Goal: Check status: Check status

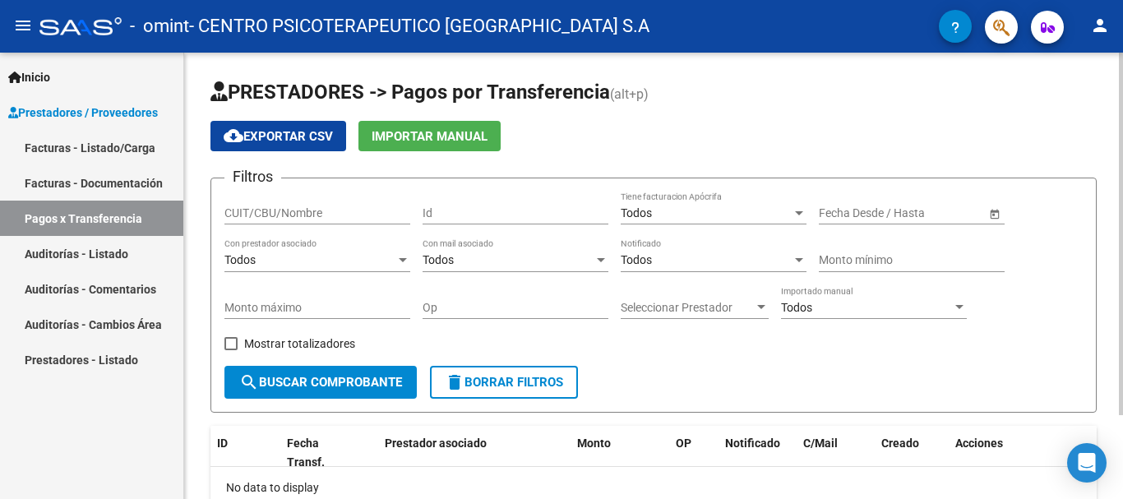
click at [997, 218] on span "Open calendar" at bounding box center [994, 213] width 39 height 39
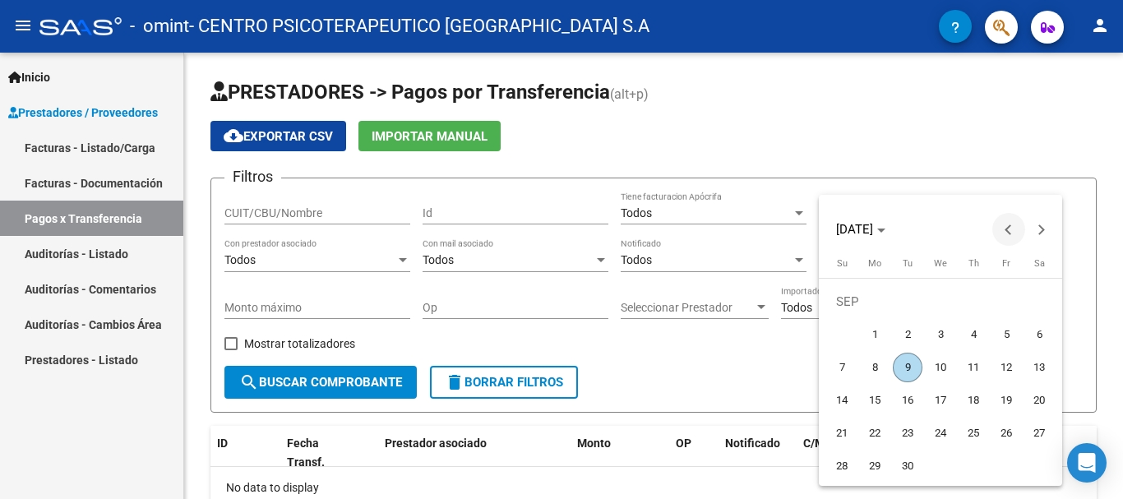
click at [1006, 229] on button "Previous month" at bounding box center [1009, 229] width 33 height 33
click at [997, 304] on span "1" at bounding box center [1007, 302] width 30 height 30
type input "[DATE]"
click at [1002, 297] on span "1" at bounding box center [1007, 302] width 30 height 30
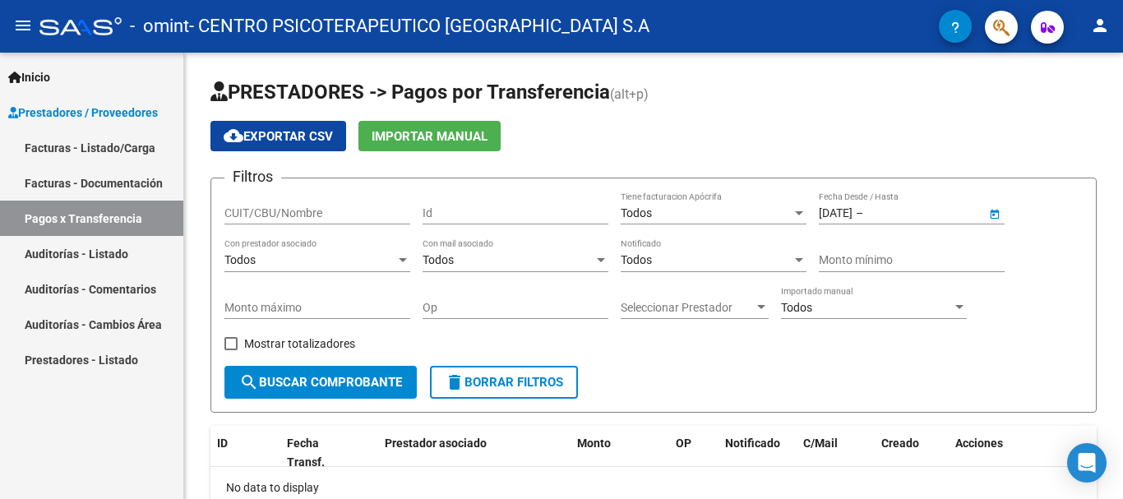
type input "[DATE]"
click at [993, 215] on span "Open calendar" at bounding box center [994, 213] width 39 height 39
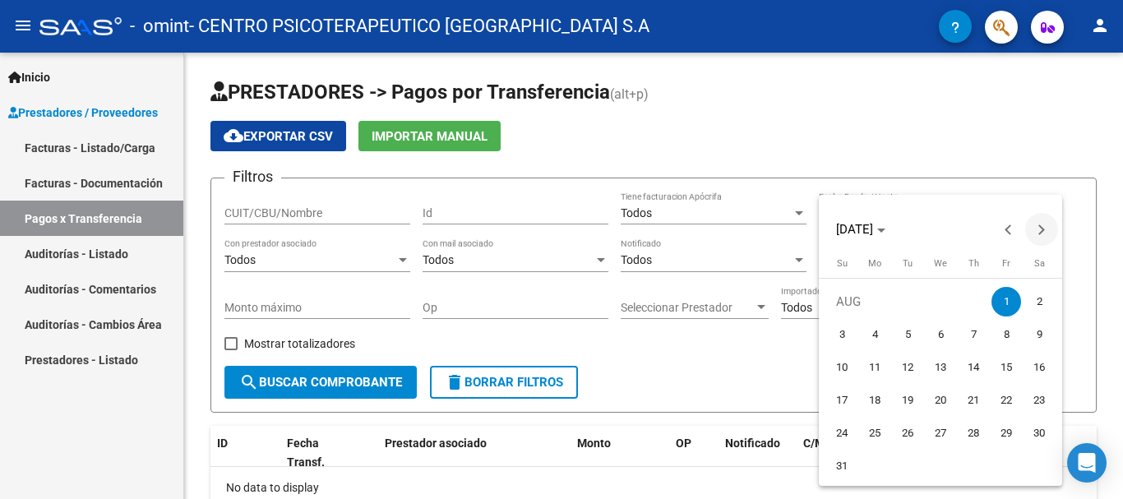
click at [1038, 234] on span "Next month" at bounding box center [1041, 229] width 33 height 33
click at [912, 365] on span "9" at bounding box center [908, 368] width 30 height 30
type input "[DATE]"
click at [910, 376] on span "9" at bounding box center [908, 368] width 30 height 30
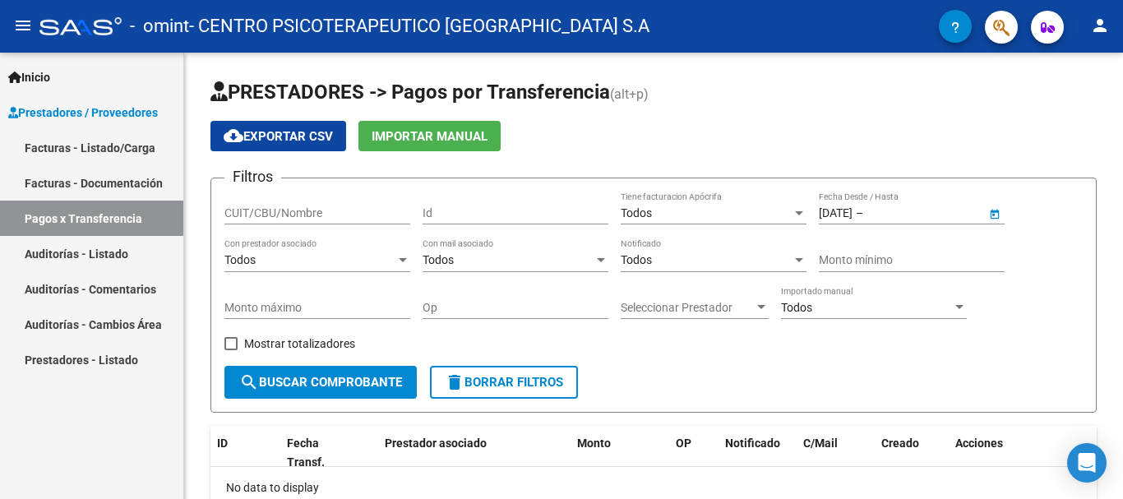
type input "[DATE]"
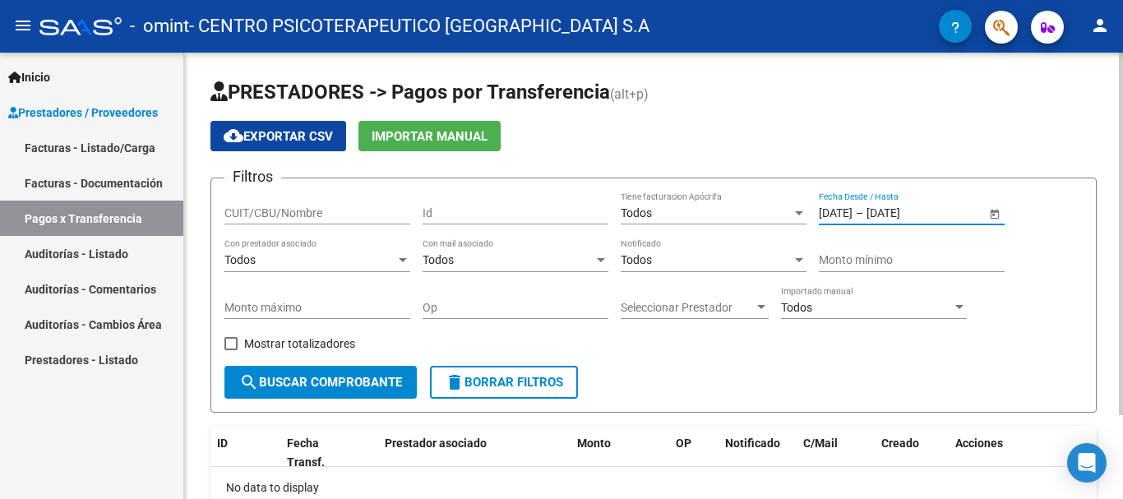
click at [853, 206] on input "[DATE]" at bounding box center [836, 213] width 34 height 14
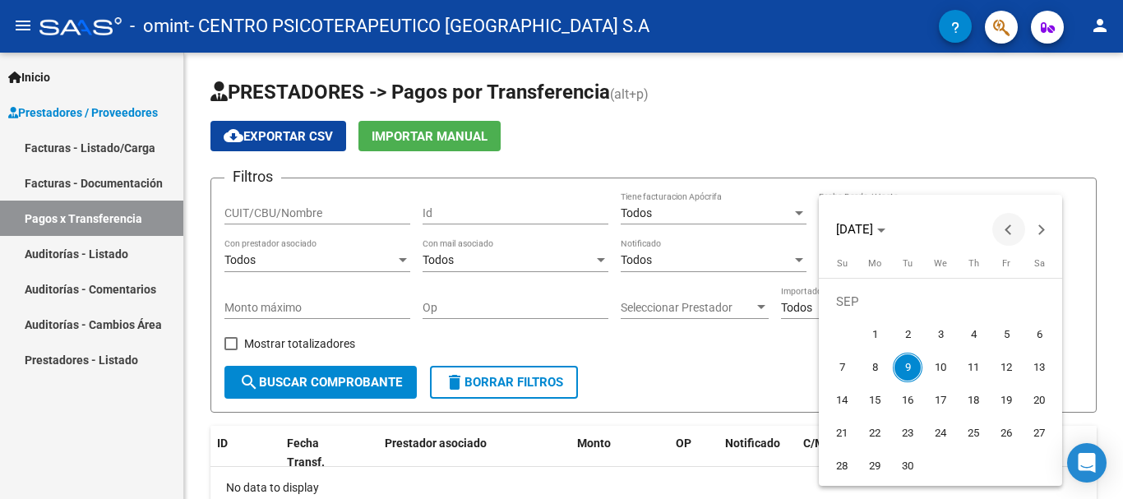
click at [1013, 238] on span "Previous month" at bounding box center [1009, 229] width 33 height 33
click at [1006, 295] on span "1" at bounding box center [1007, 302] width 30 height 30
type input "[DATE]"
click at [747, 398] on div at bounding box center [561, 249] width 1123 height 499
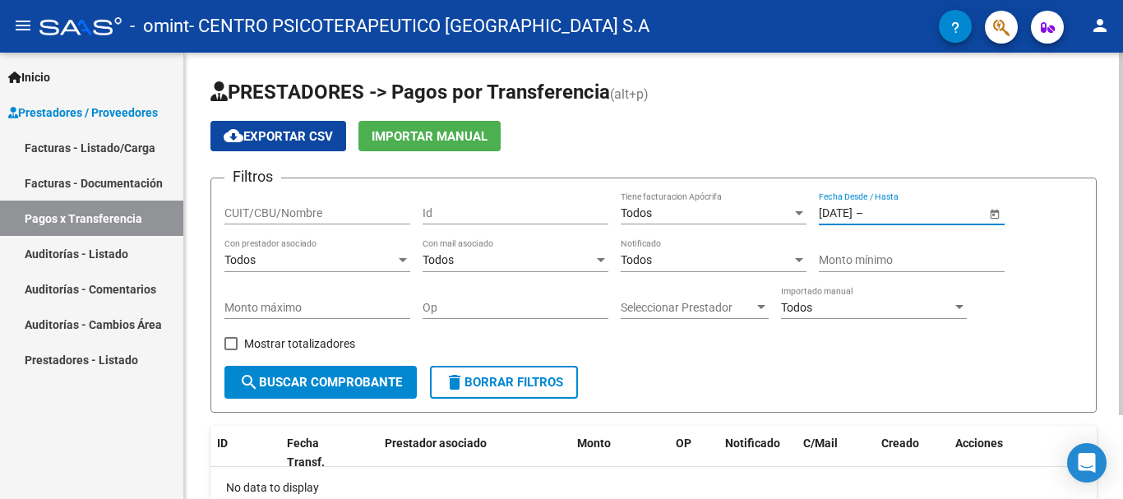
click at [925, 215] on input "text" at bounding box center [907, 213] width 81 height 14
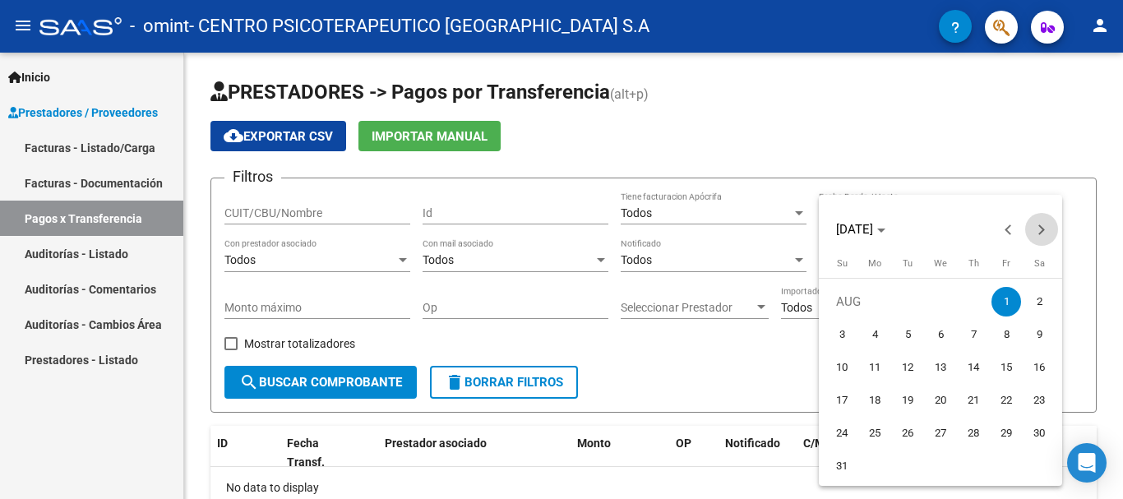
click at [1035, 227] on span "Next month" at bounding box center [1041, 229] width 33 height 33
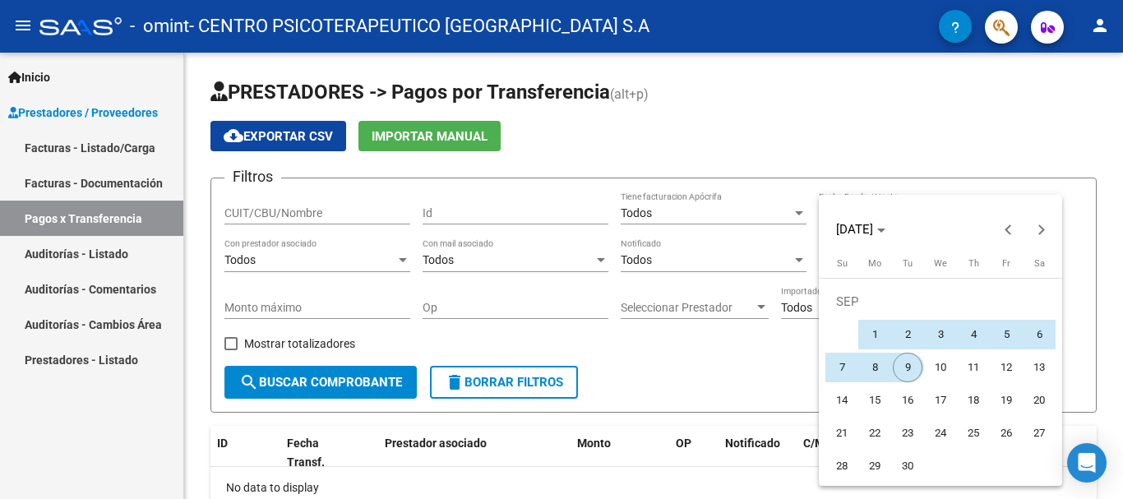
click at [907, 368] on span "9" at bounding box center [908, 368] width 30 height 30
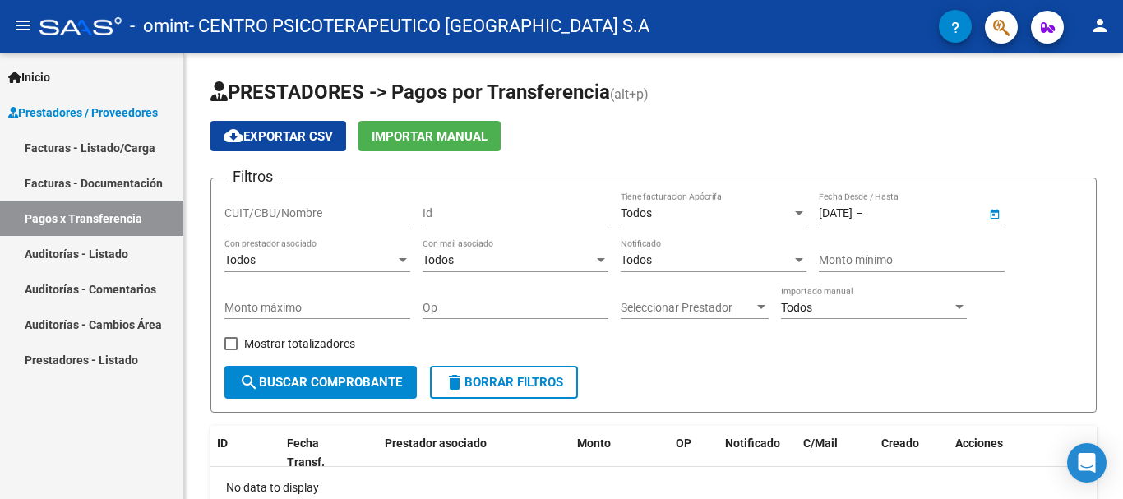
type input "[DATE]"
click at [745, 346] on div "Filtros CUIT/CBU/Nombre Id Todos Tiene facturacion Apócrifa [DATE] [DATE] – [DA…" at bounding box center [654, 279] width 859 height 174
click at [340, 384] on span "search Buscar Comprobante" at bounding box center [320, 382] width 163 height 15
click at [353, 209] on input "CUIT/CBU/Nombre" at bounding box center [318, 213] width 186 height 14
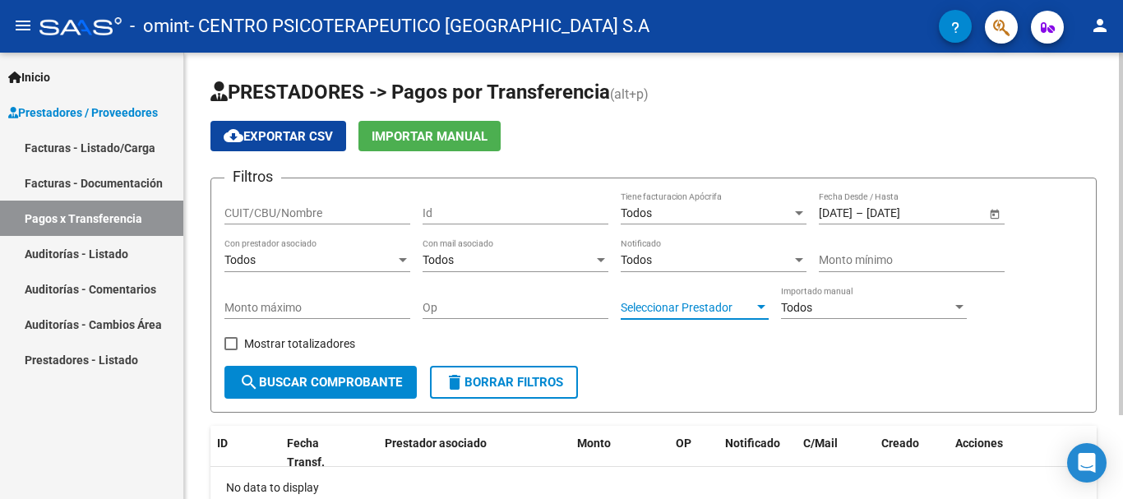
click at [758, 306] on div at bounding box center [761, 307] width 8 height 4
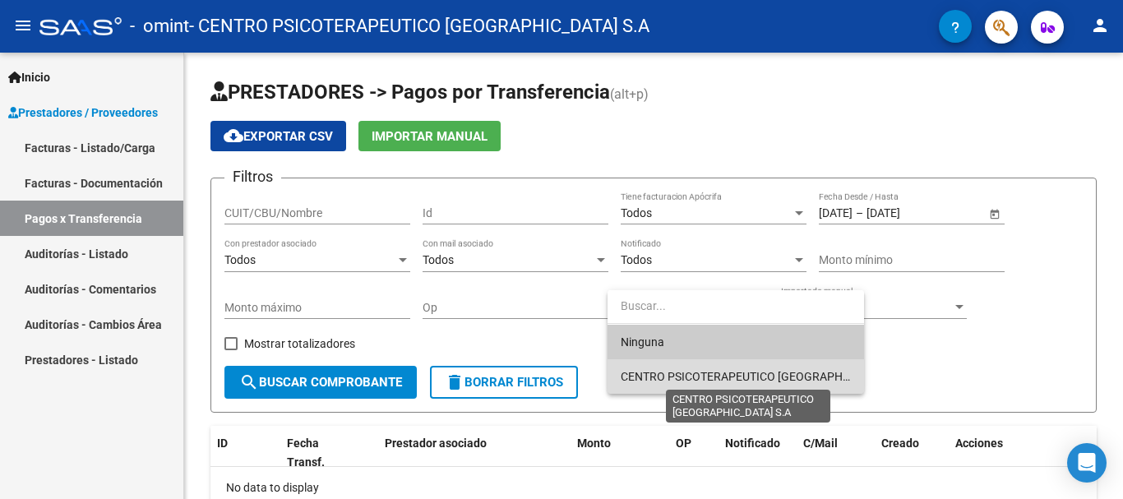
click at [731, 374] on span "CENTRO PSICOTERAPEUTICO [GEOGRAPHIC_DATA] S.A" at bounding box center [765, 376] width 288 height 13
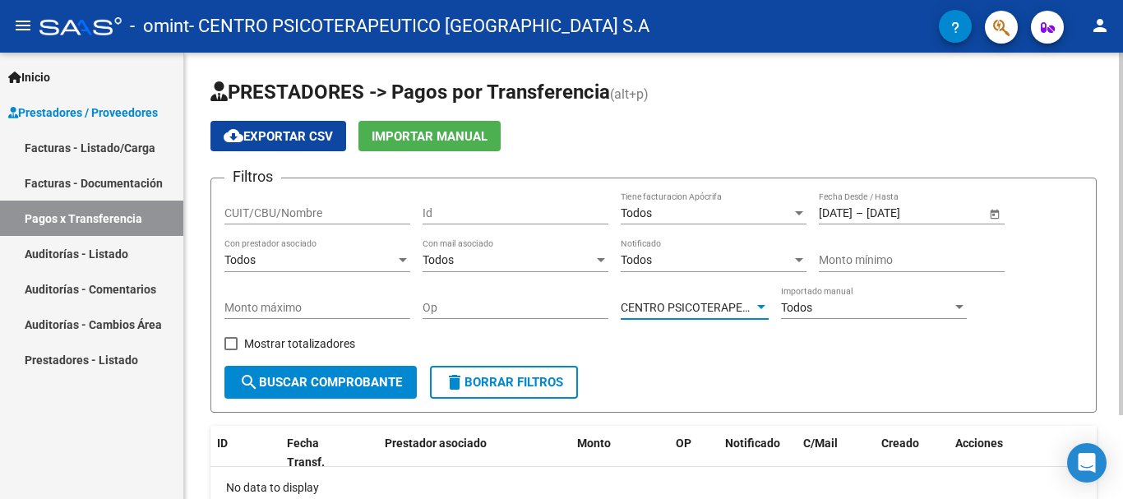
click at [289, 384] on span "search Buscar Comprobante" at bounding box center [320, 382] width 163 height 15
click at [331, 211] on input "CUIT/CBU/Nombre" at bounding box center [318, 213] width 186 height 14
paste input "30712040145"
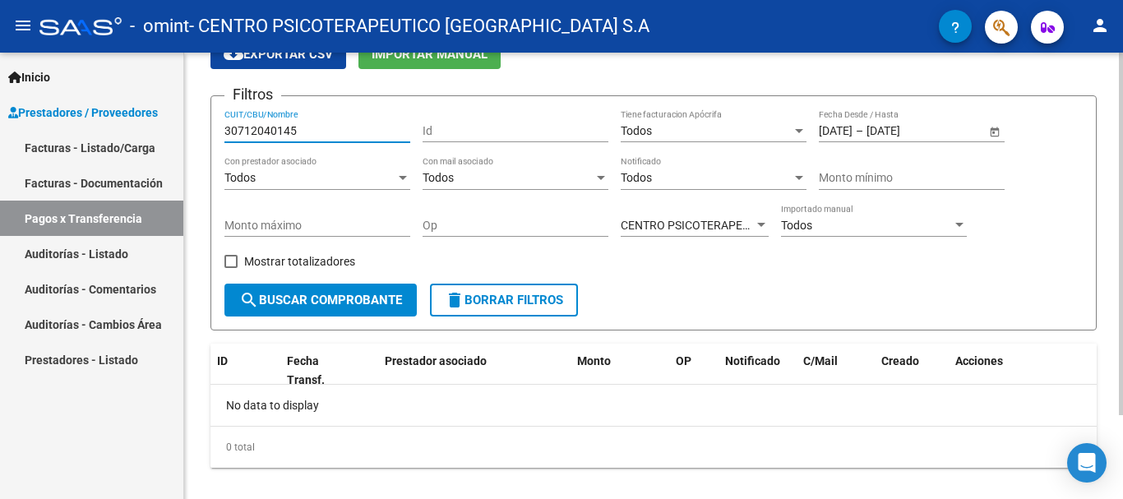
type input "30712040145"
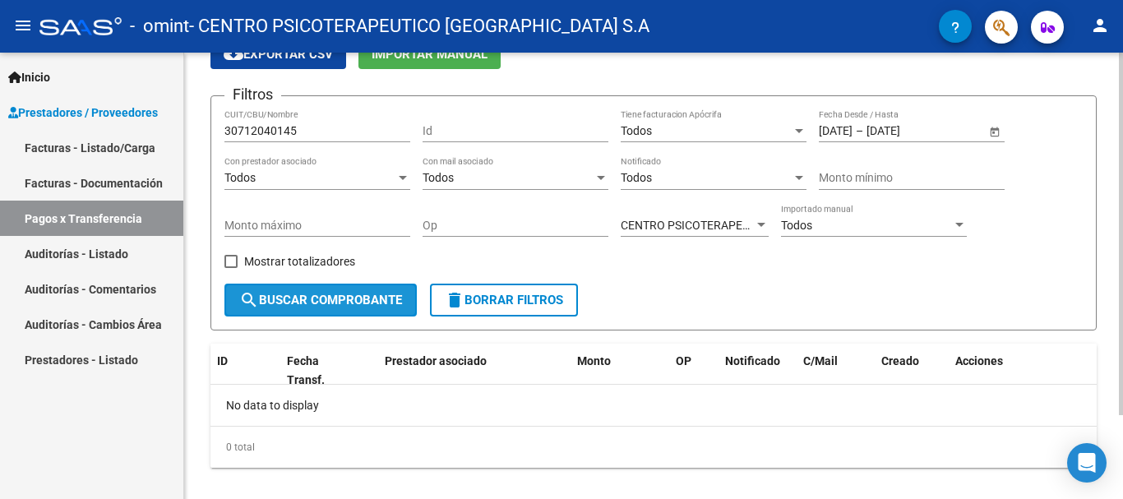
click at [303, 306] on span "search Buscar Comprobante" at bounding box center [320, 300] width 163 height 15
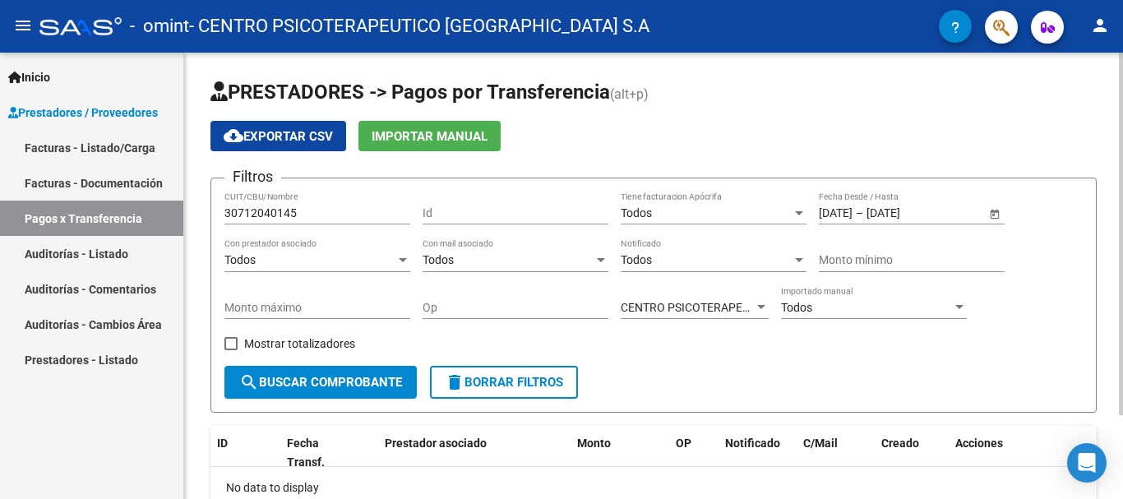
click at [608, 263] on div at bounding box center [601, 260] width 15 height 13
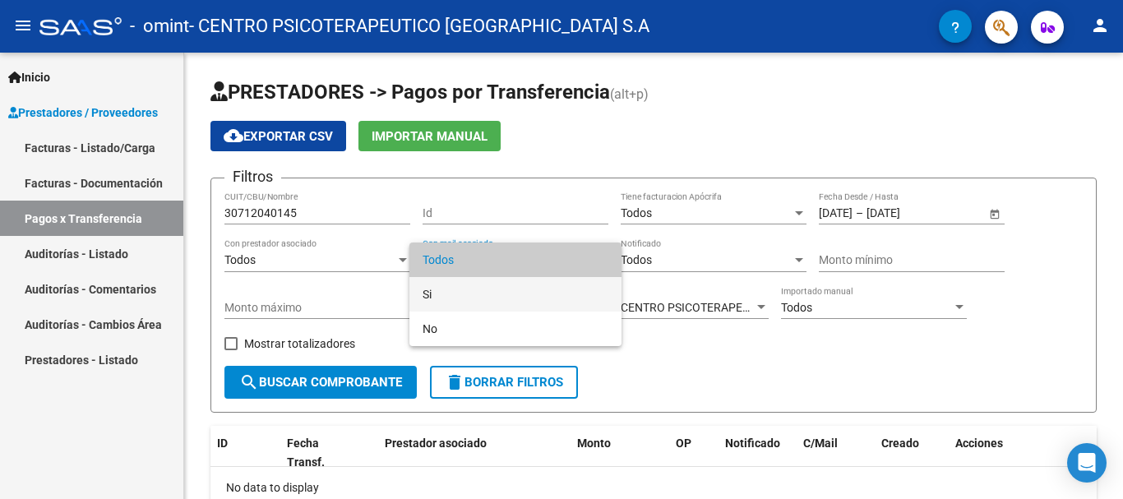
click at [438, 294] on span "Si" at bounding box center [516, 294] width 186 height 35
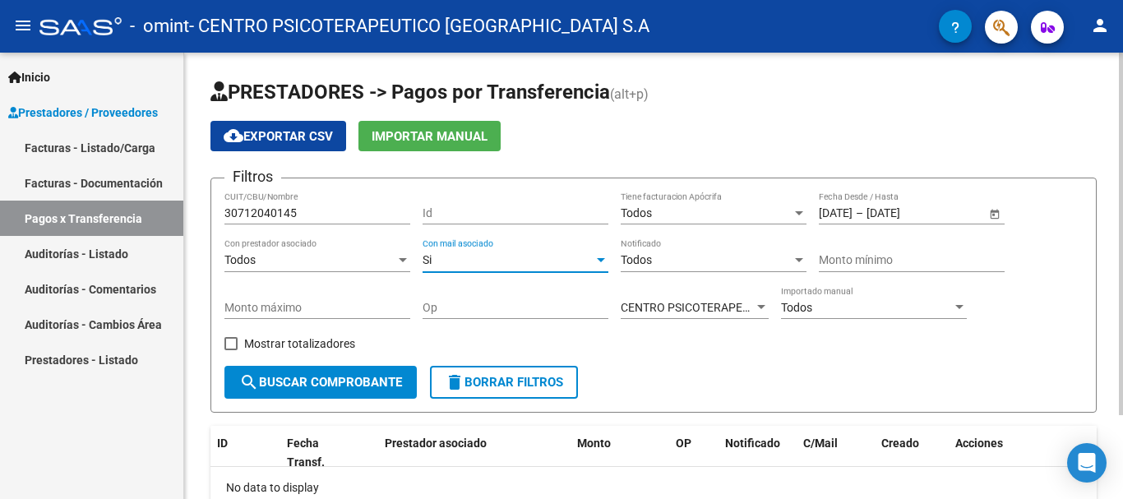
click at [599, 259] on div at bounding box center [601, 260] width 8 height 4
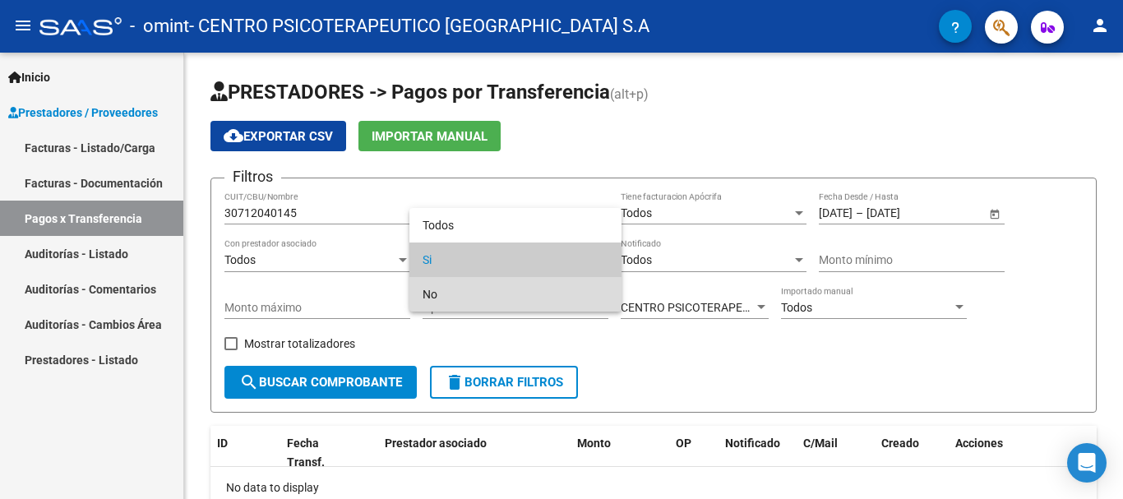
click at [525, 296] on span "No" at bounding box center [516, 294] width 186 height 35
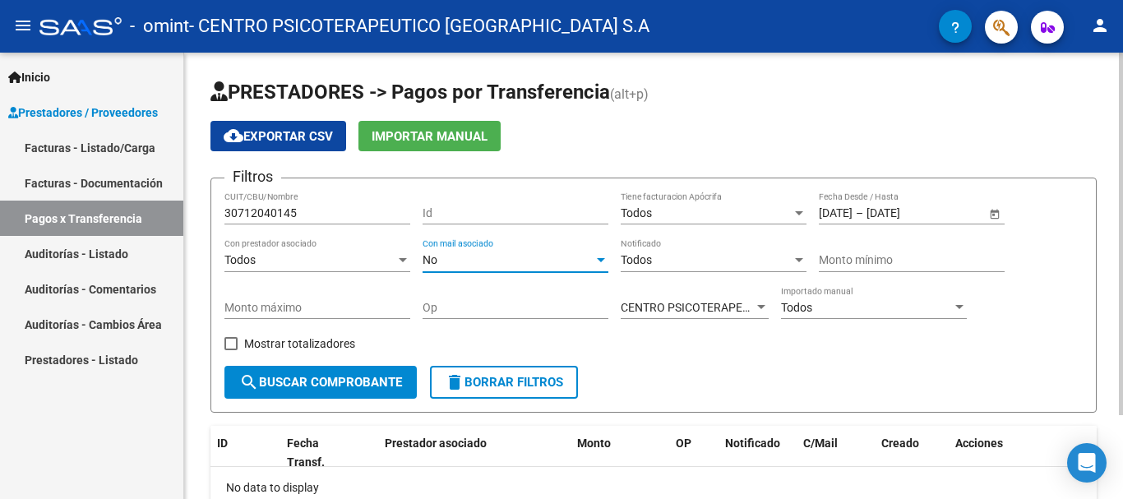
click at [579, 265] on div "No" at bounding box center [508, 260] width 171 height 14
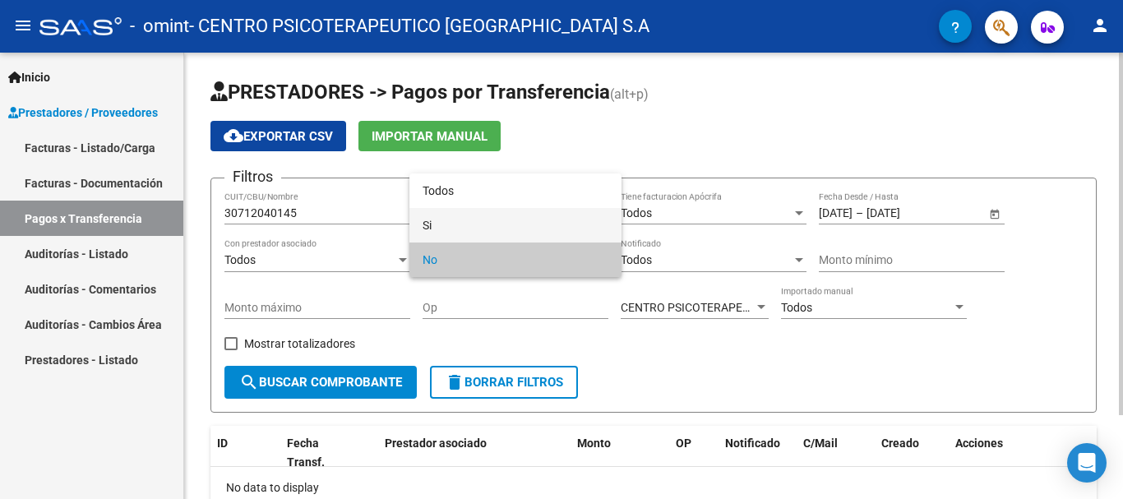
click at [507, 225] on span "Si" at bounding box center [516, 225] width 186 height 35
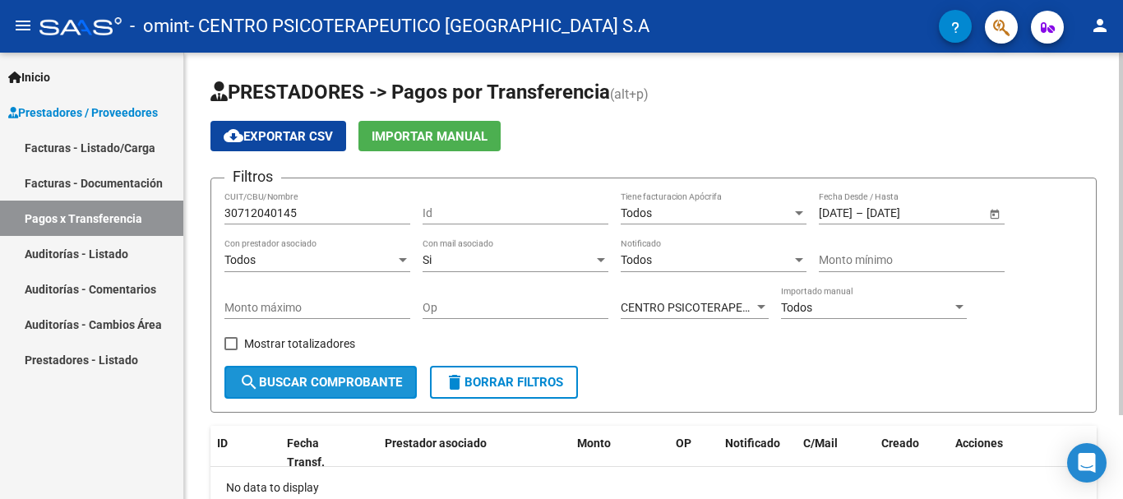
click at [265, 378] on span "search Buscar Comprobante" at bounding box center [320, 382] width 163 height 15
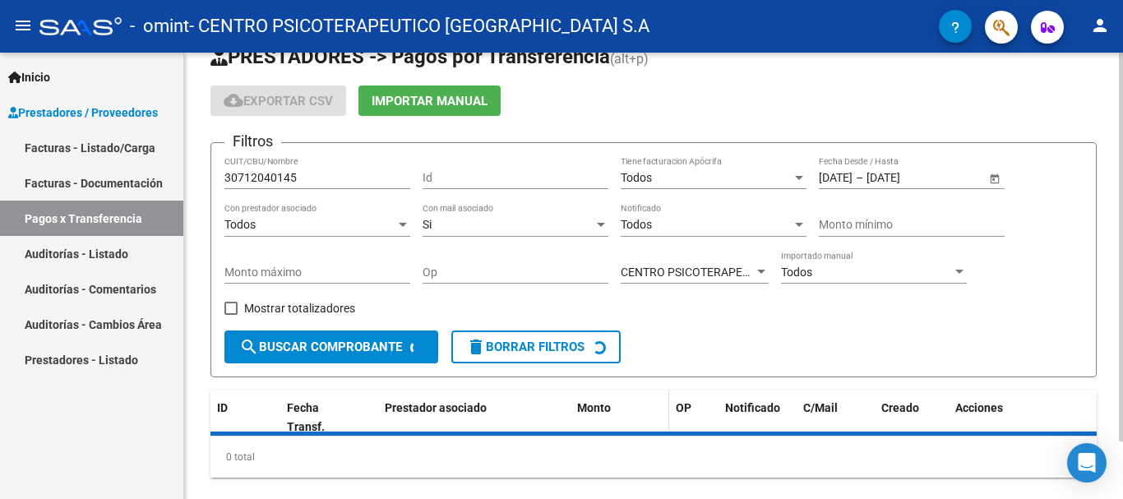
scroll to position [67, 0]
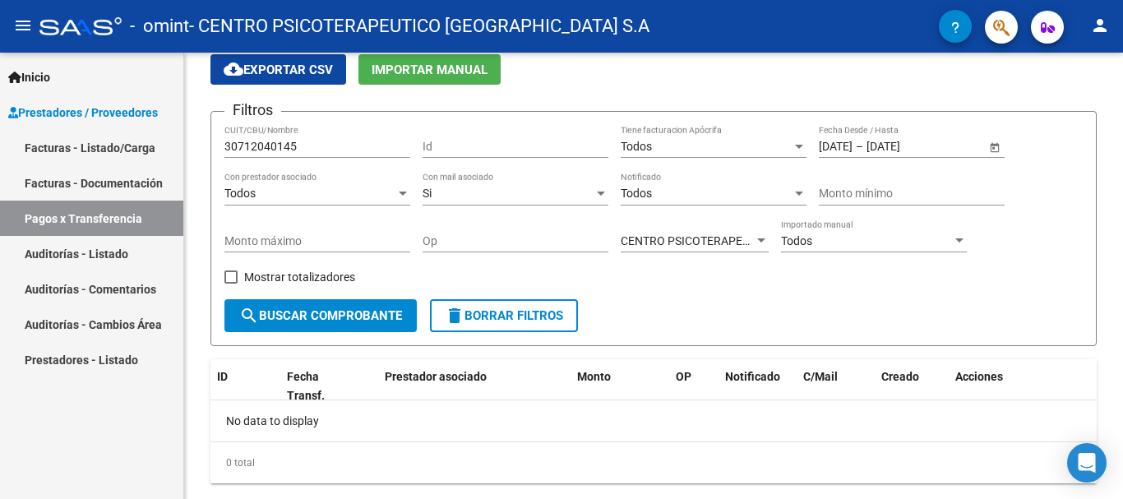
click at [66, 190] on link "Facturas - Documentación" at bounding box center [91, 182] width 183 height 35
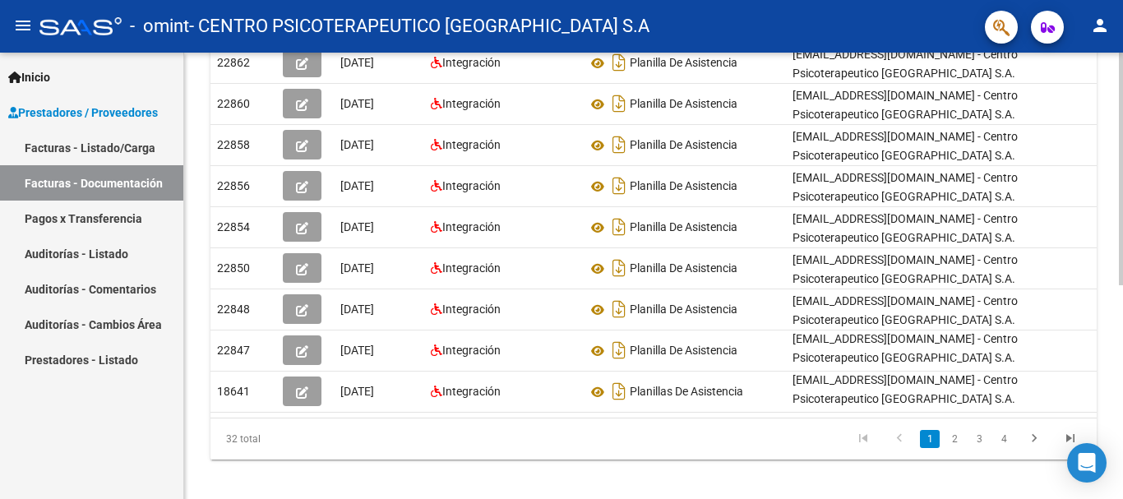
scroll to position [411, 0]
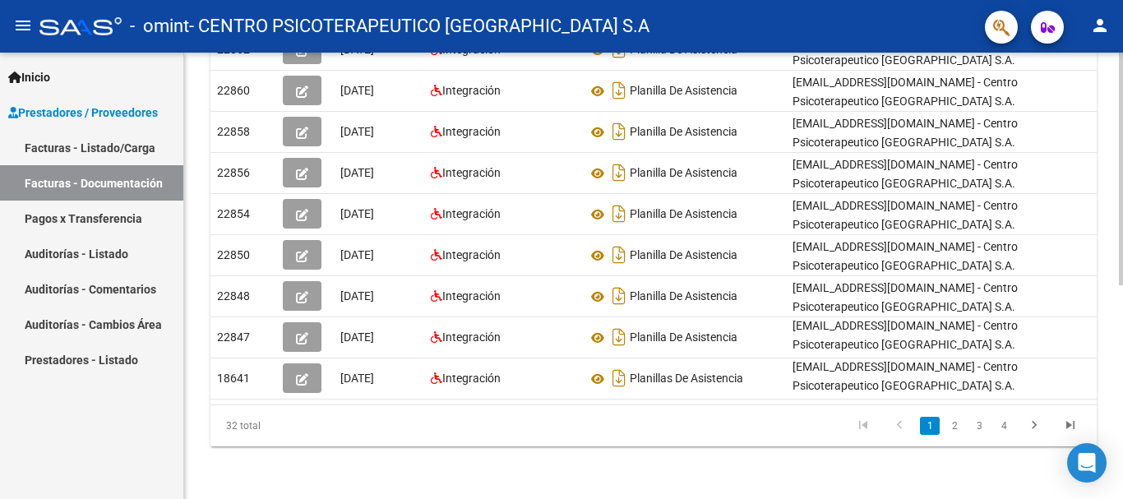
click at [951, 425] on link "2" at bounding box center [955, 426] width 20 height 18
click at [984, 431] on link "3" at bounding box center [980, 426] width 20 height 18
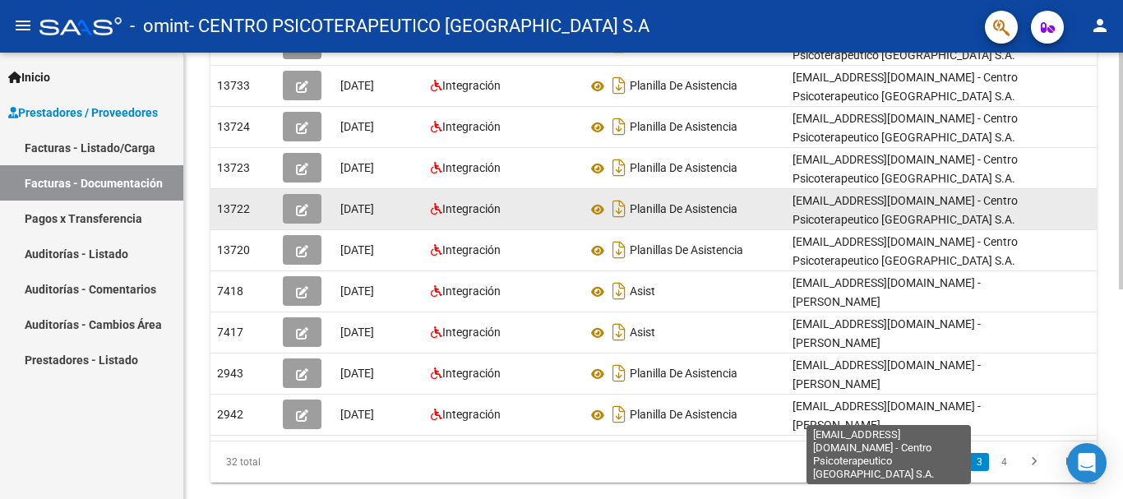
scroll to position [395, 0]
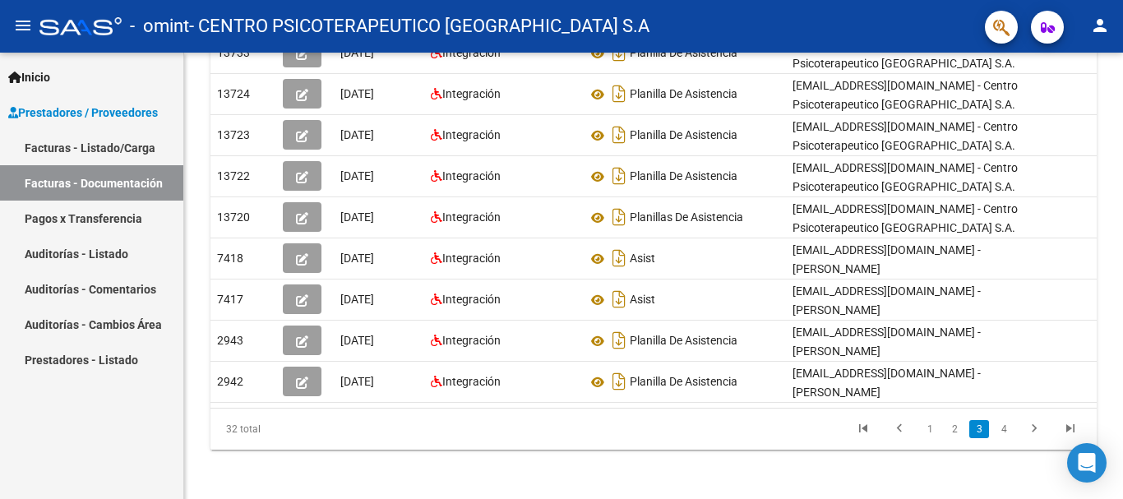
click at [1004, 435] on li "4" at bounding box center [1004, 429] width 25 height 28
click at [1007, 425] on link "4" at bounding box center [1004, 429] width 20 height 18
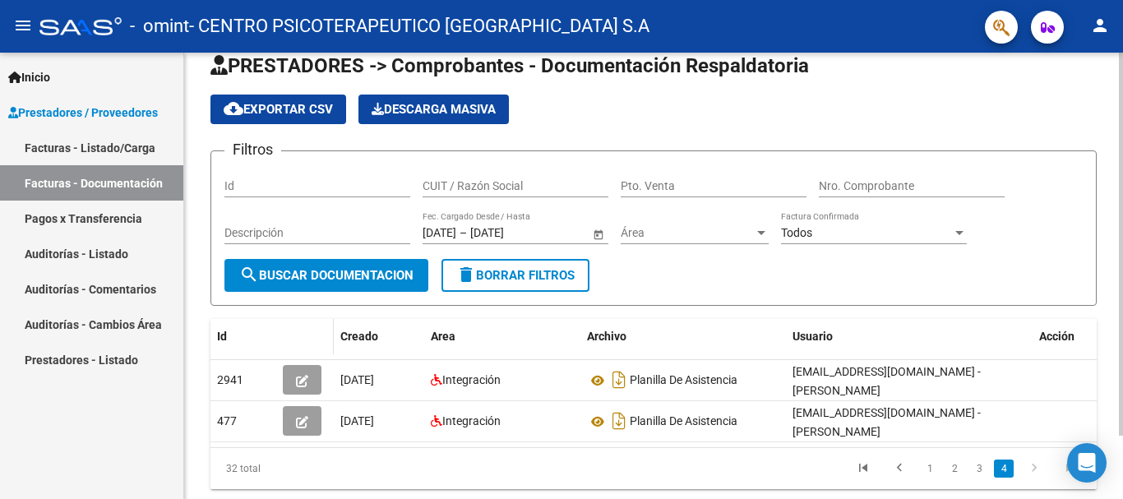
scroll to position [0, 0]
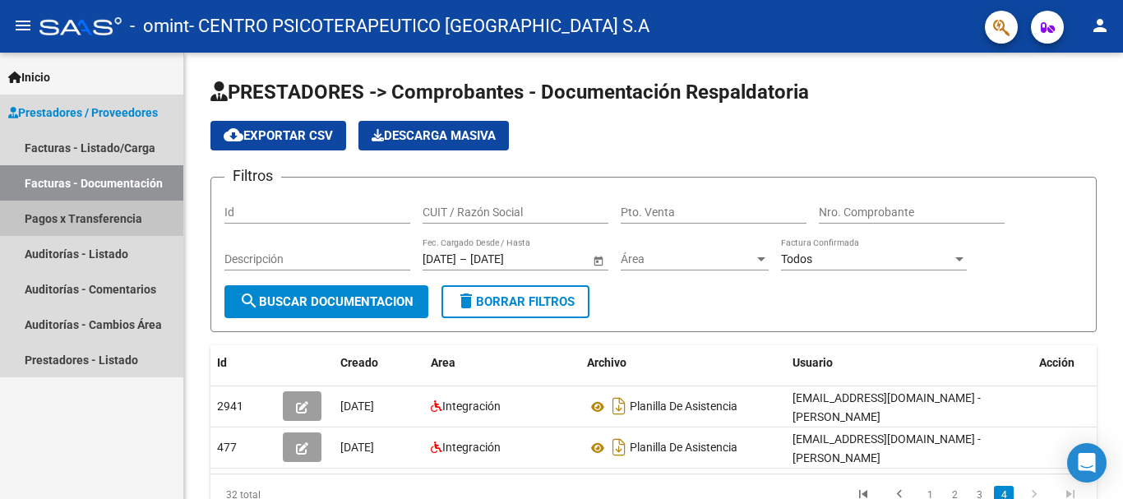
click at [82, 222] on link "Pagos x Transferencia" at bounding box center [91, 218] width 183 height 35
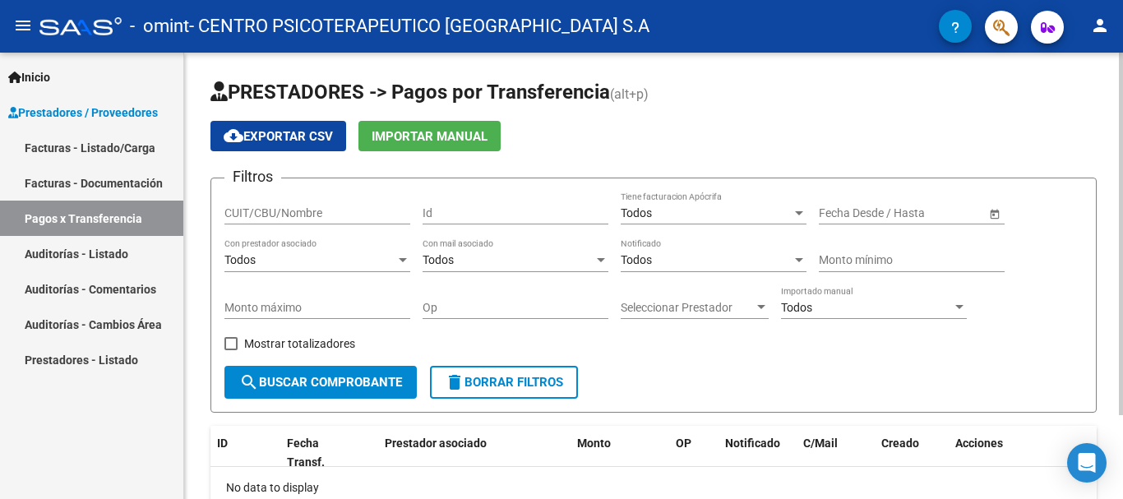
click at [283, 261] on div "Todos" at bounding box center [310, 260] width 171 height 14
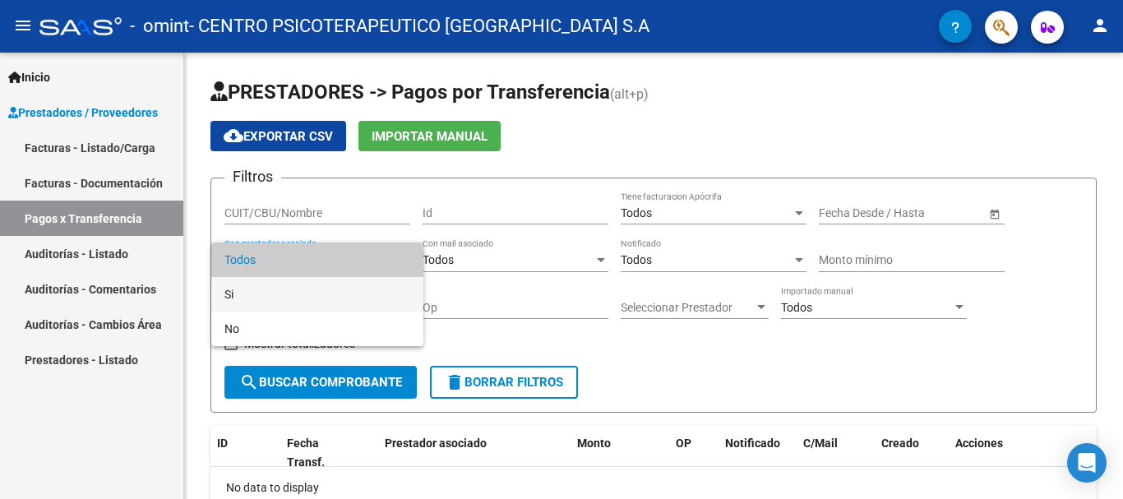
click at [268, 289] on span "Si" at bounding box center [318, 294] width 186 height 35
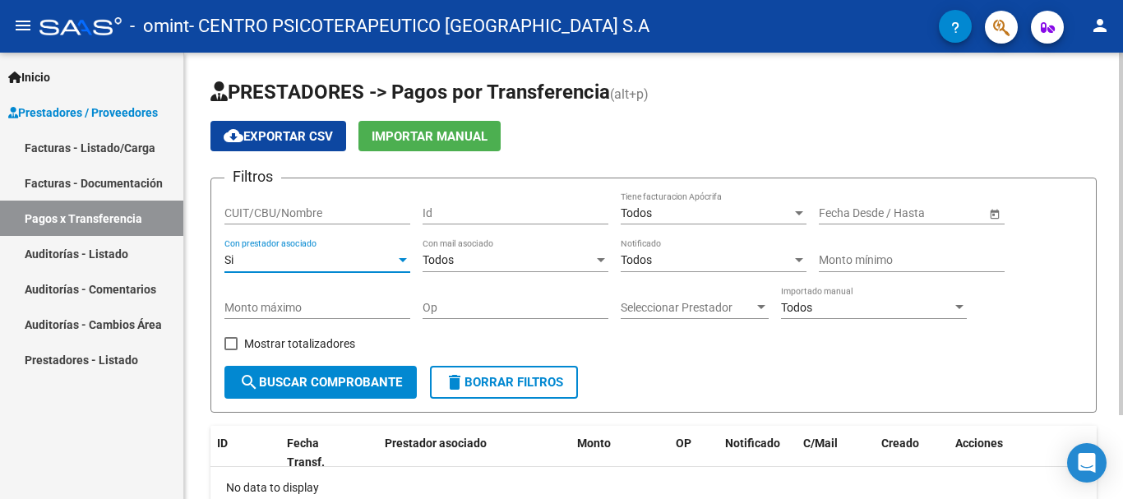
click at [397, 261] on div at bounding box center [403, 260] width 15 height 13
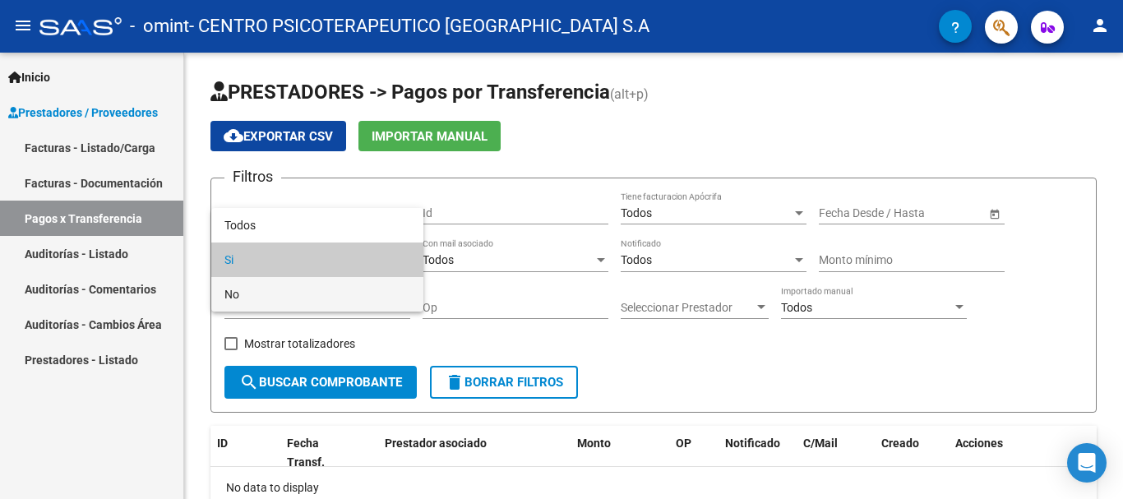
click at [294, 293] on span "No" at bounding box center [318, 294] width 186 height 35
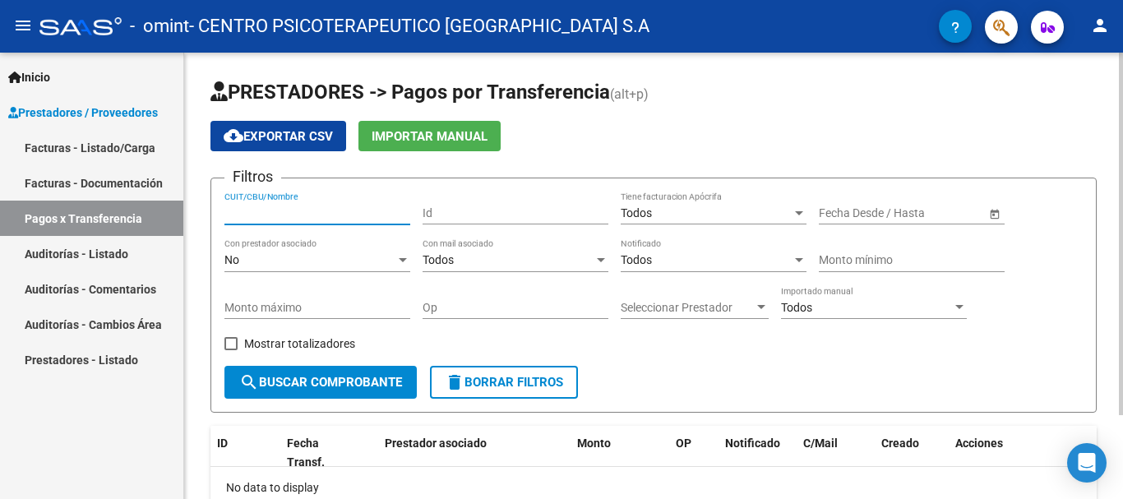
click at [331, 214] on input "CUIT/CBU/Nombre" at bounding box center [318, 213] width 186 height 14
paste input "30712040145"
type input "30712040145"
click at [885, 219] on span "–" at bounding box center [885, 213] width 7 height 14
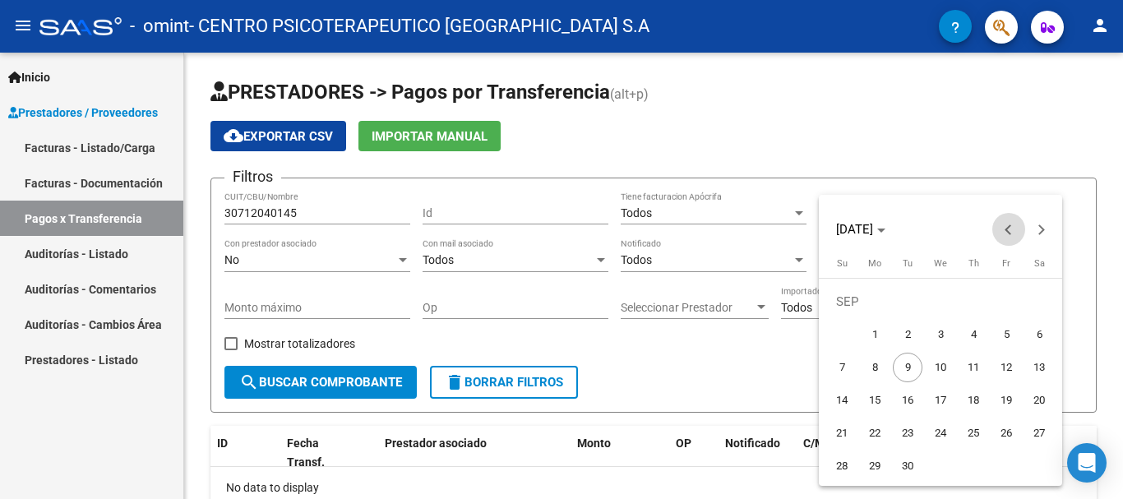
click at [1011, 225] on span "Previous month" at bounding box center [1009, 229] width 33 height 33
click at [1001, 297] on span "1" at bounding box center [1007, 302] width 30 height 30
type input "[DATE]"
click at [1095, 398] on div at bounding box center [561, 249] width 1123 height 499
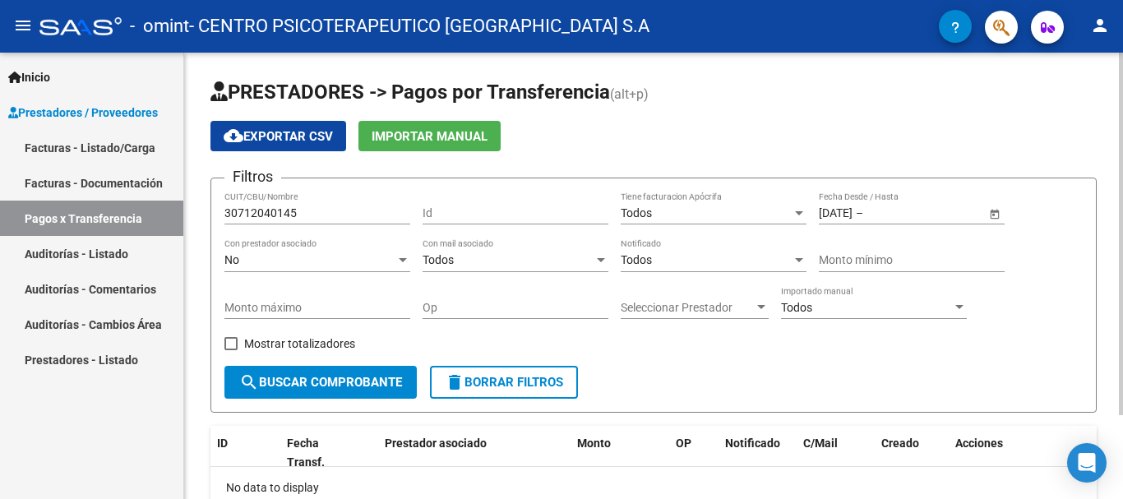
click at [984, 211] on span "Open calendar" at bounding box center [994, 213] width 39 height 39
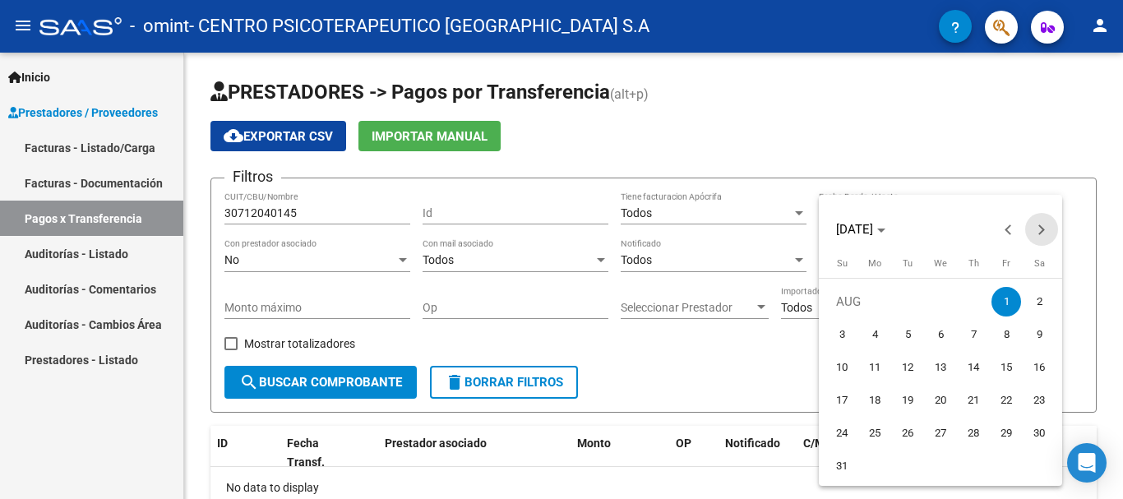
drag, startPoint x: 1036, startPoint y: 234, endPoint x: 1037, endPoint y: 252, distance: 18.9
click at [1036, 231] on button "Next month" at bounding box center [1041, 229] width 33 height 33
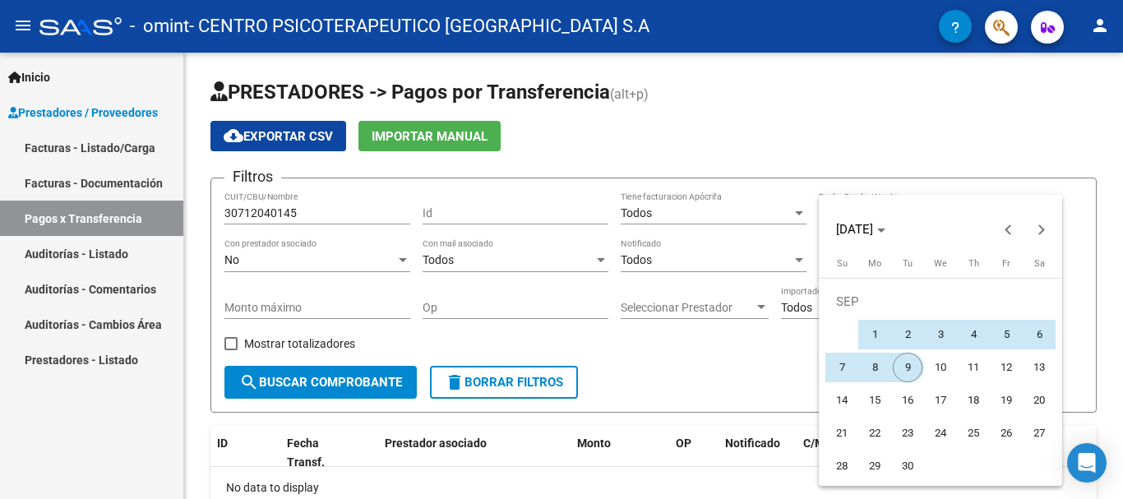
click at [902, 359] on span "9" at bounding box center [908, 368] width 30 height 30
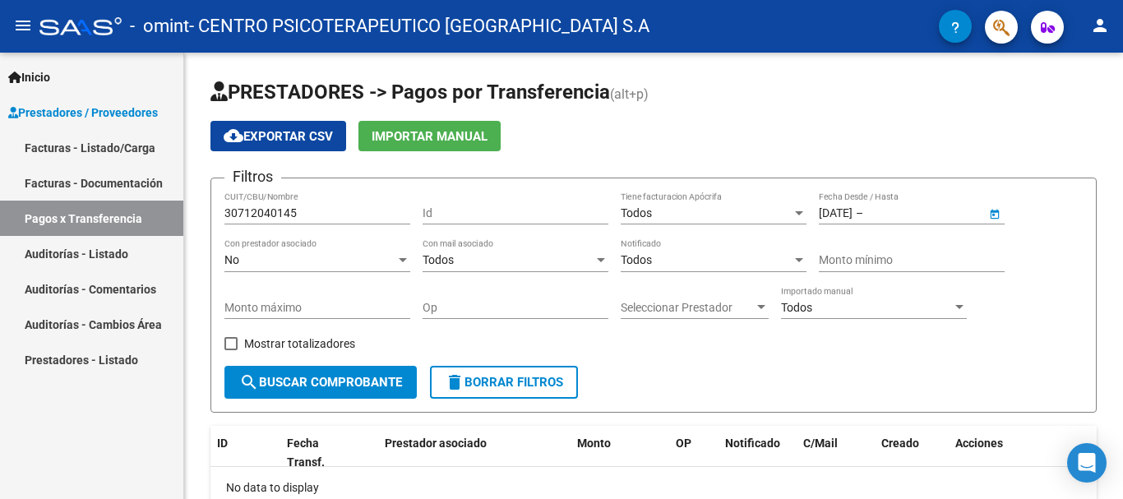
type input "[DATE]"
click at [1056, 372] on form "Filtros 30712040145 CUIT/CBU/Nombre Id Todos Tiene facturacion Apócrifa [DATE] …" at bounding box center [654, 295] width 886 height 235
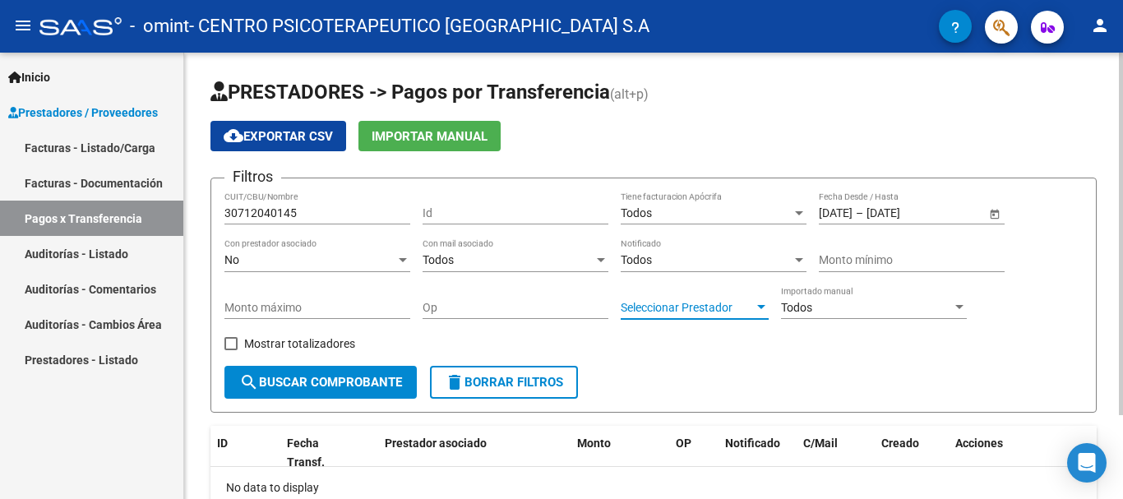
click at [762, 310] on div at bounding box center [761, 307] width 15 height 13
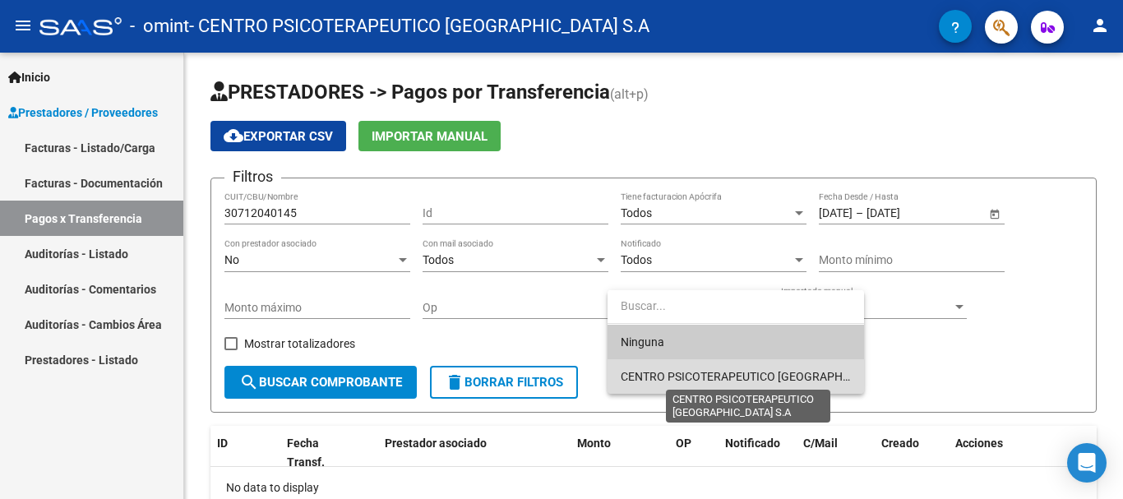
click at [703, 379] on span "CENTRO PSICOTERAPEUTICO [GEOGRAPHIC_DATA] S.A" at bounding box center [765, 376] width 288 height 13
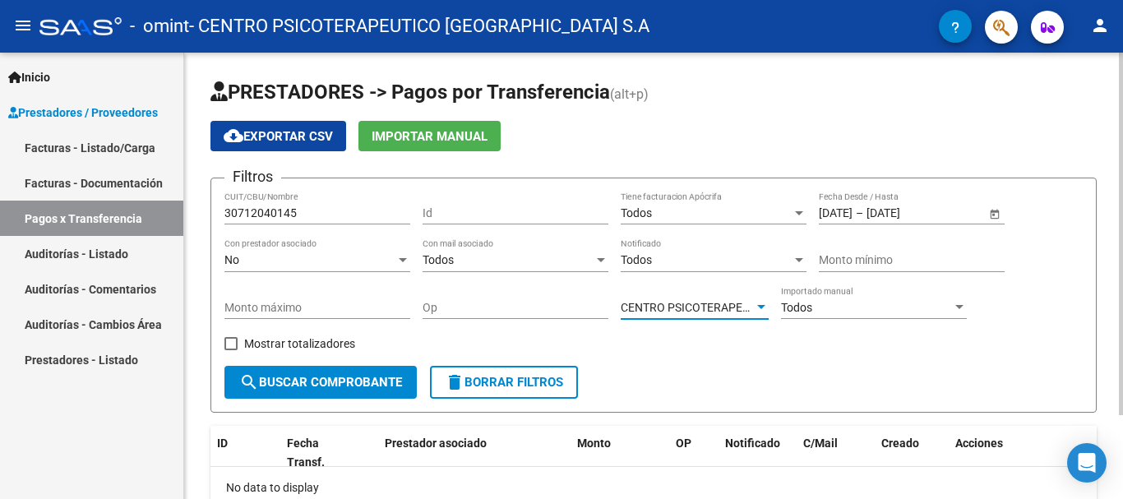
click at [229, 343] on span at bounding box center [231, 343] width 13 height 13
click at [230, 350] on input "Mostrar totalizadores" at bounding box center [230, 350] width 1 height 1
checkbox input "true"
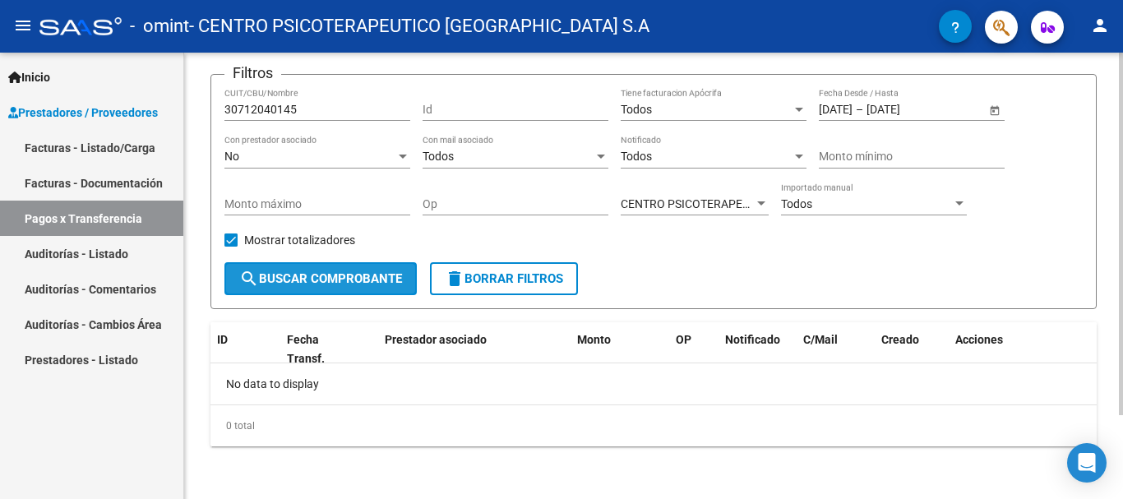
click at [340, 274] on span "search Buscar Comprobante" at bounding box center [320, 278] width 163 height 15
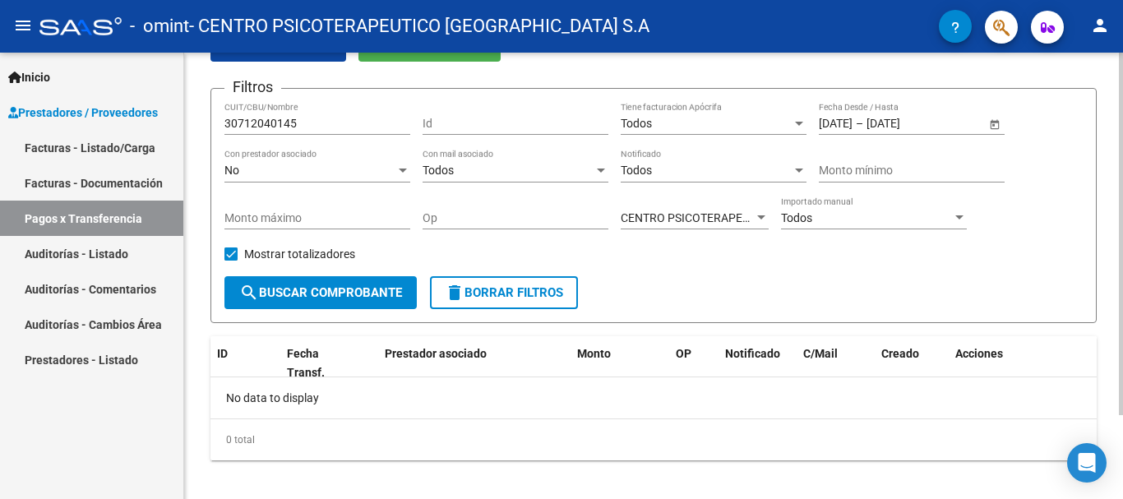
scroll to position [104, 0]
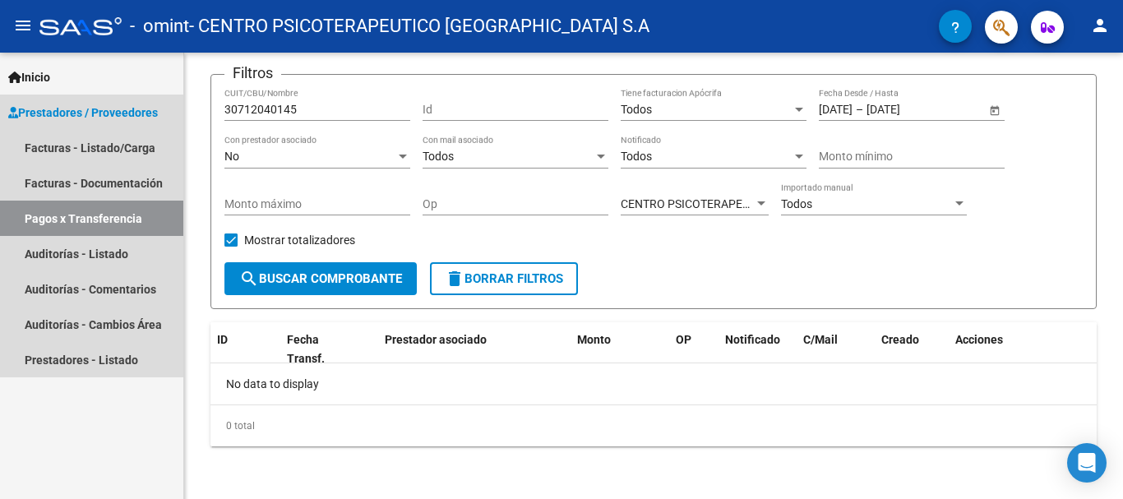
click at [52, 213] on link "Pagos x Transferencia" at bounding box center [91, 218] width 183 height 35
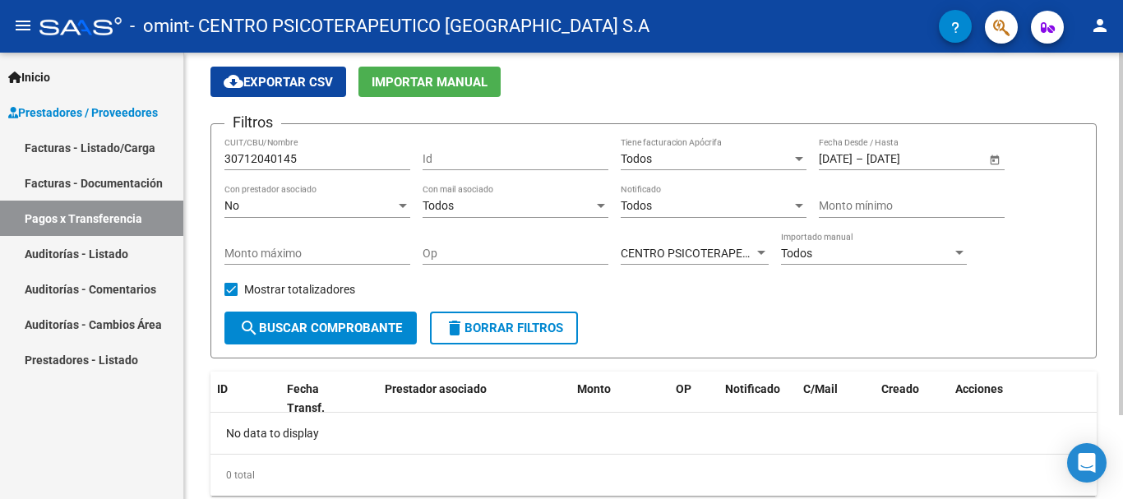
scroll to position [0, 0]
